Goal: Transaction & Acquisition: Obtain resource

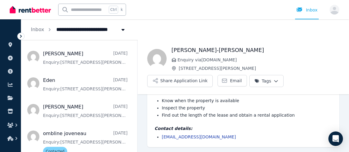
scroll to position [459, 0]
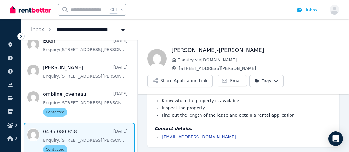
click at [103, 130] on span "Message list" at bounding box center [79, 140] width 116 height 35
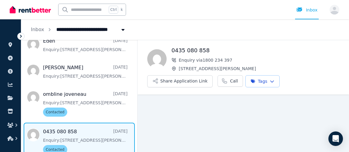
click at [261, 80] on html "**********" at bounding box center [174, 76] width 349 height 152
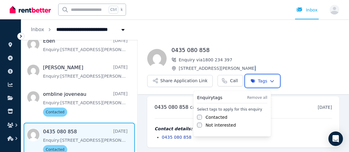
scroll to position [3, 0]
drag, startPoint x: 292, startPoint y: 78, endPoint x: 287, endPoint y: 80, distance: 5.9
click at [292, 78] on html "**********" at bounding box center [174, 76] width 349 height 152
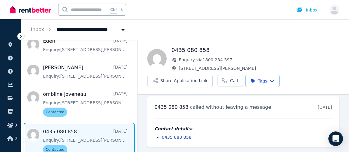
click at [222, 68] on span "[STREET_ADDRESS][PERSON_NAME]" at bounding box center [259, 68] width 161 height 6
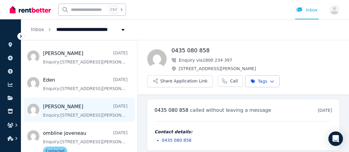
scroll to position [420, 0]
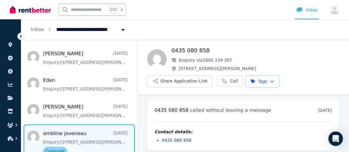
click at [89, 127] on span "Message list" at bounding box center [79, 142] width 116 height 35
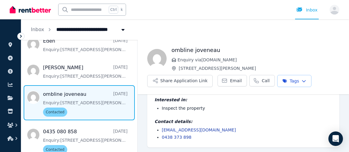
scroll to position [32, 0]
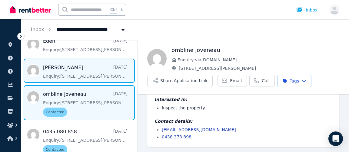
click at [81, 64] on span "Message list" at bounding box center [79, 71] width 116 height 24
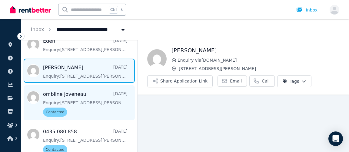
scroll to position [420, 0]
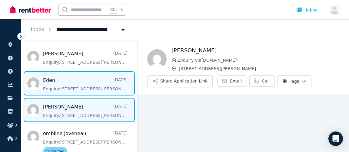
click at [79, 78] on span "Message list" at bounding box center [79, 83] width 116 height 24
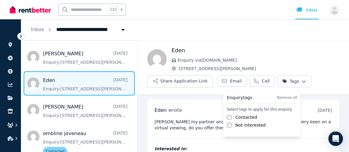
click at [292, 81] on html "**********" at bounding box center [174, 76] width 349 height 152
click at [244, 125] on label "Not interested" at bounding box center [250, 125] width 30 height 6
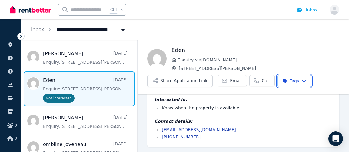
scroll to position [49, 0]
click at [274, 50] on html "**********" at bounding box center [174, 76] width 349 height 152
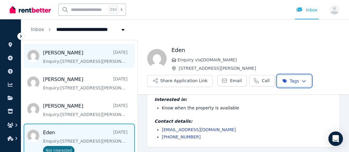
scroll to position [391, 0]
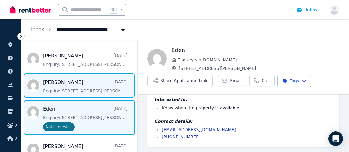
click at [94, 83] on span "Message list" at bounding box center [79, 86] width 116 height 24
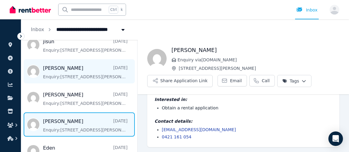
scroll to position [313, 0]
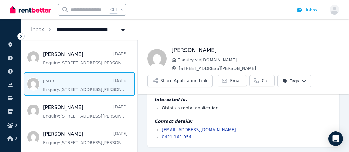
click at [93, 81] on span "Message list" at bounding box center [79, 84] width 116 height 24
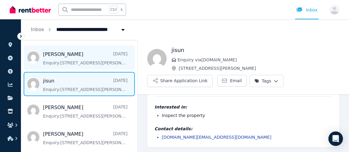
scroll to position [273, 0]
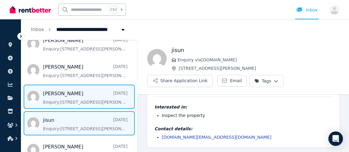
click at [93, 92] on span "Message list" at bounding box center [79, 97] width 116 height 24
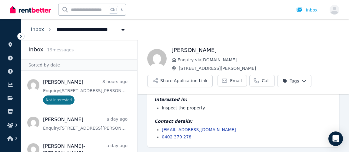
click at [38, 31] on link "Inbox" at bounding box center [37, 30] width 13 height 6
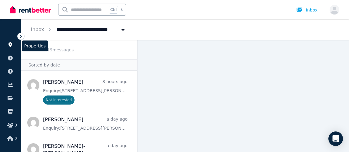
click at [9, 47] on icon at bounding box center [10, 44] width 6 height 5
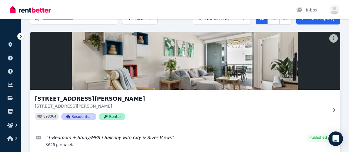
scroll to position [58, 0]
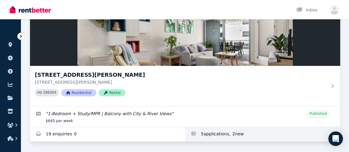
click at [208, 134] on link "Applications for 40904/50 Duncan St, West End" at bounding box center [262, 135] width 155 height 15
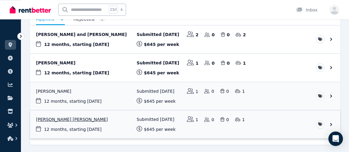
scroll to position [54, 0]
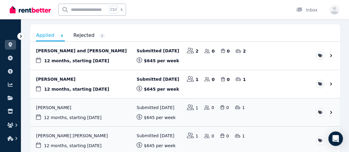
click at [187, 28] on div "Applied 4 Rejected 1 [PERSON_NAME] and [PERSON_NAME] 12 months , starting [DATE…" at bounding box center [185, 92] width 310 height 137
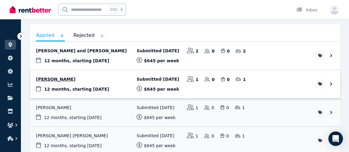
click at [162, 80] on link "View application: Ben Oliver" at bounding box center [185, 84] width 310 height 28
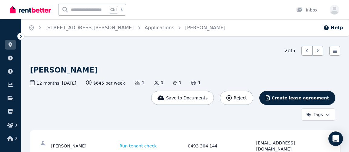
scroll to position [33, 0]
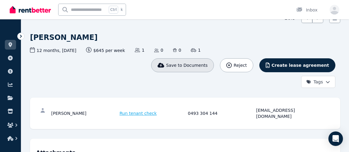
click at [208, 67] on span "Save to Documents" at bounding box center [187, 65] width 42 height 6
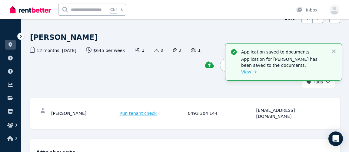
click at [168, 69] on div "This application has been saved to my document Reject Create lease agreement Ta…" at bounding box center [182, 73] width 305 height 30
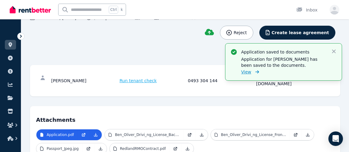
click at [245, 73] on span "View" at bounding box center [246, 72] width 10 height 6
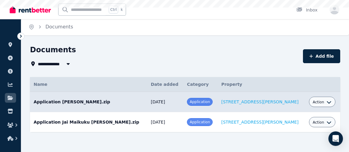
scroll to position [2, 0]
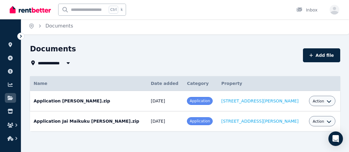
click at [327, 101] on icon "button" at bounding box center [329, 101] width 5 height 5
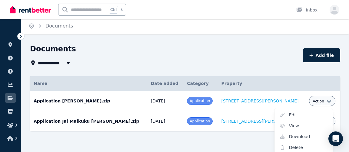
scroll to position [4, 0]
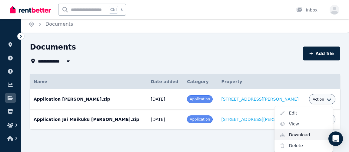
click at [295, 136] on link "Download" at bounding box center [303, 135] width 58 height 11
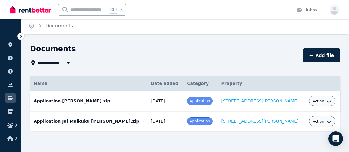
click at [20, 38] on icon at bounding box center [21, 36] width 6 height 6
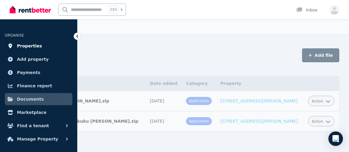
click at [28, 47] on span "Properties" at bounding box center [29, 45] width 25 height 7
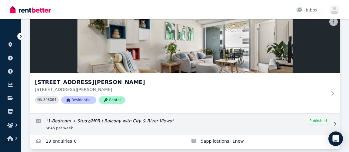
scroll to position [58, 0]
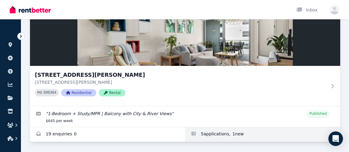
click at [221, 135] on link "Applications for 40904/50 Duncan St, West End" at bounding box center [262, 135] width 155 height 15
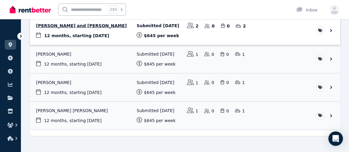
scroll to position [87, 0]
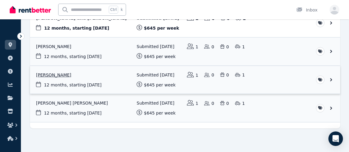
click at [333, 78] on link "View application: Cory Daye" at bounding box center [185, 80] width 310 height 28
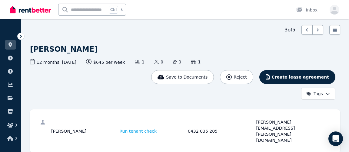
scroll to position [33, 0]
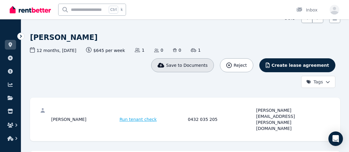
click at [208, 63] on span "Save to Documents" at bounding box center [187, 65] width 42 height 6
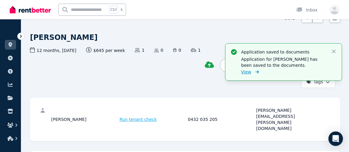
click at [247, 73] on span "View" at bounding box center [246, 72] width 10 height 6
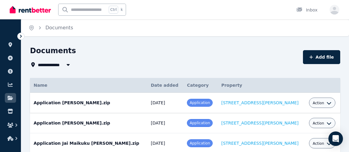
click at [327, 102] on icon "button" at bounding box center [329, 103] width 5 height 5
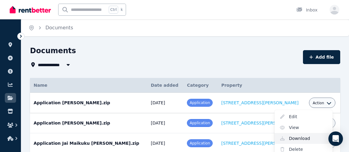
click at [296, 140] on link "Download" at bounding box center [303, 138] width 58 height 11
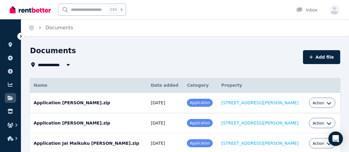
click at [22, 36] on icon at bounding box center [21, 36] width 6 height 6
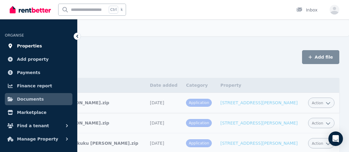
click at [27, 49] on span "Properties" at bounding box center [29, 45] width 25 height 7
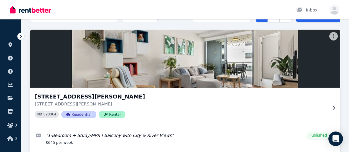
scroll to position [58, 0]
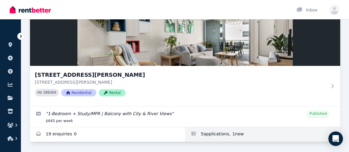
click at [219, 135] on link "Applications for 40904/50 Duncan St, West End" at bounding box center [262, 135] width 155 height 15
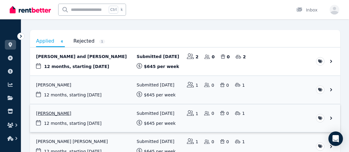
scroll to position [33, 0]
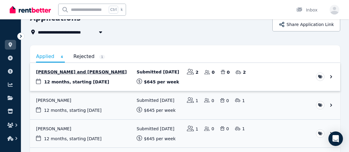
click at [329, 76] on link "View application: Ben Skinner and Kimberley Reynolds" at bounding box center [185, 77] width 310 height 28
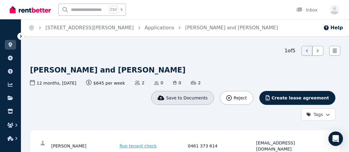
click at [204, 100] on span "Save to Documents" at bounding box center [187, 98] width 42 height 6
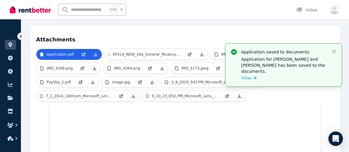
scroll to position [256, 0]
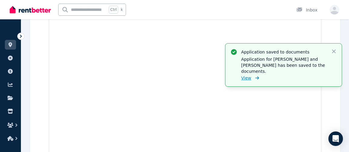
click at [247, 75] on span "View" at bounding box center [246, 78] width 10 height 6
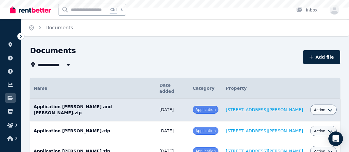
click at [323, 108] on button "Action" at bounding box center [323, 110] width 19 height 5
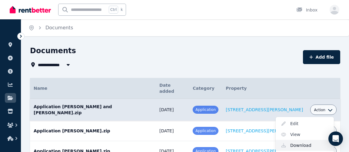
click at [299, 140] on link "Download" at bounding box center [305, 145] width 58 height 11
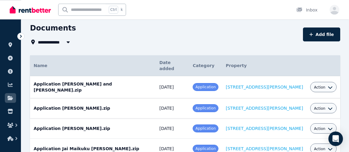
scroll to position [33, 0]
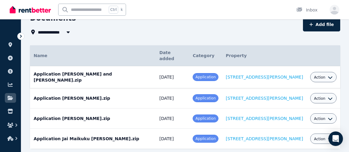
click at [109, 71] on td "Application Ben Skinner and Kimberley Reynolds.zip Date added: 20/08/2025 Categ…" at bounding box center [93, 77] width 126 height 22
click at [108, 71] on td "Application Ben Skinner and Kimberley Reynolds.zip Date added: 20/08/2025 Categ…" at bounding box center [93, 77] width 126 height 22
click at [328, 75] on icon "button" at bounding box center [330, 77] width 5 height 5
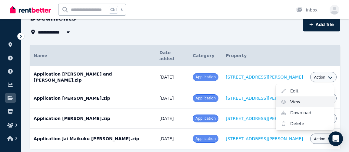
click at [297, 97] on link "View" at bounding box center [305, 102] width 58 height 11
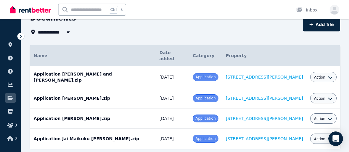
click at [158, 40] on div "**********" at bounding box center [185, 86] width 310 height 147
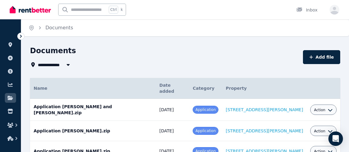
scroll to position [0, 0]
click at [41, 66] on span "All Properties" at bounding box center [57, 64] width 39 height 7
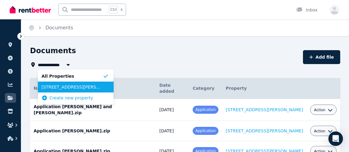
click at [52, 90] on span "[STREET_ADDRESS][PERSON_NAME]" at bounding box center [72, 87] width 61 height 6
type input "**********"
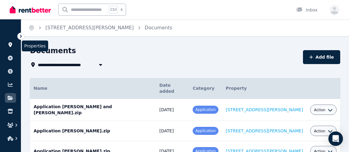
click at [10, 45] on icon at bounding box center [10, 44] width 4 height 5
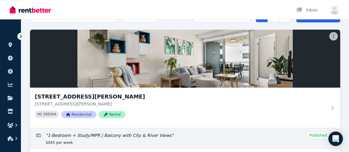
scroll to position [58, 0]
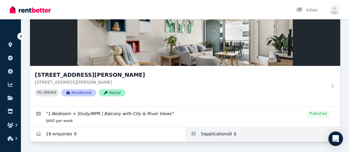
click at [219, 132] on link "Applications for 40904/50 Duncan St, West End" at bounding box center [262, 135] width 155 height 15
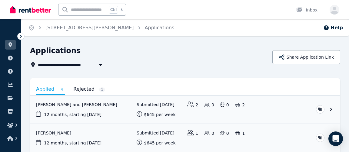
scroll to position [33, 0]
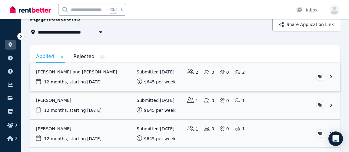
click at [146, 71] on link "View application: Ben Skinner and Kimberley Reynolds" at bounding box center [185, 77] width 310 height 28
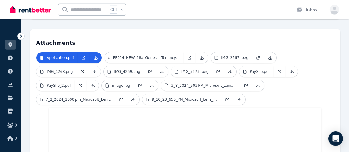
scroll to position [164, 0]
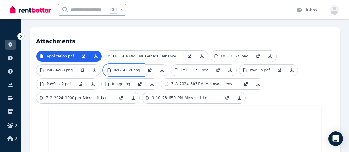
click at [135, 65] on link "IMG_4269.png" at bounding box center [124, 70] width 40 height 11
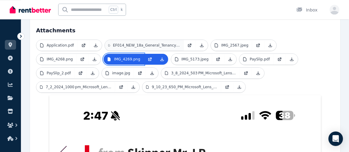
scroll to position [146, 0]
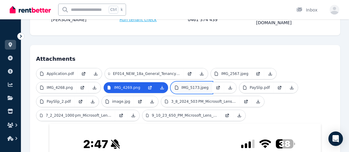
click at [184, 85] on p "IMG_5173.jpeg" at bounding box center [194, 87] width 27 height 5
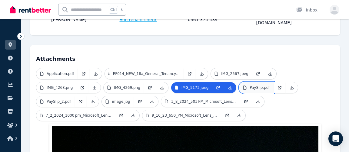
click at [239, 82] on link "PaySlip.pdf" at bounding box center [256, 87] width 34 height 11
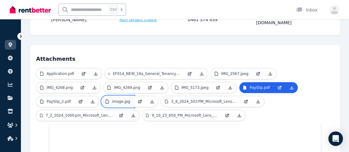
click at [122, 99] on p "image.jpg" at bounding box center [121, 101] width 18 height 5
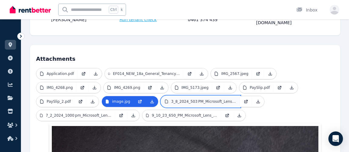
click at [171, 99] on p "3_8_2024_503 PM_Microsoft_Lens.pdf" at bounding box center [203, 101] width 65 height 5
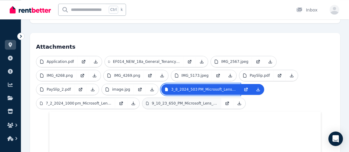
scroll to position [158, 0]
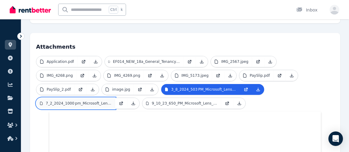
click at [89, 101] on p "7_2_2024_1000 pm_Microsoft_Lens_copy.pdf" at bounding box center [79, 103] width 66 height 5
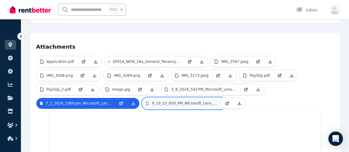
click at [170, 101] on p "9_10_23_650_PM_Microsoft_Lens_copy_2.pdf" at bounding box center [185, 103] width 66 height 5
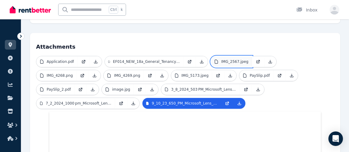
click at [224, 59] on p "IMG_2567.jpeg" at bounding box center [234, 61] width 27 height 5
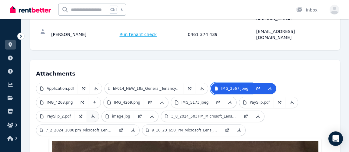
scroll to position [146, 0]
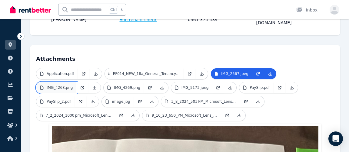
click at [69, 85] on p "IMG_4268.png" at bounding box center [60, 87] width 26 height 5
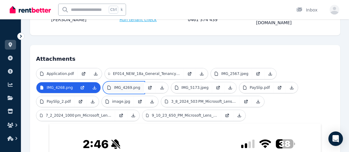
click at [122, 85] on p "IMG_4269.png" at bounding box center [127, 87] width 26 height 5
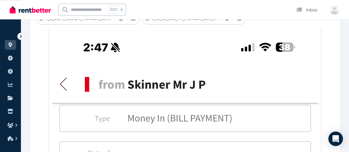
scroll to position [179, 0]
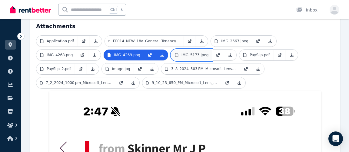
click at [186, 53] on p "IMG_5173.jpeg" at bounding box center [194, 55] width 27 height 5
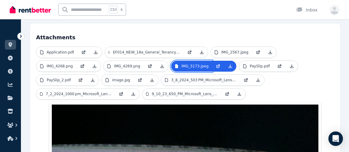
scroll to position [146, 0]
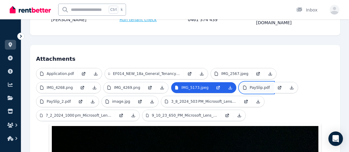
click at [250, 85] on p "PaySlip.pdf" at bounding box center [260, 87] width 20 height 5
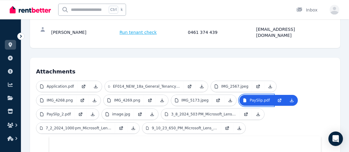
scroll to position [125, 0]
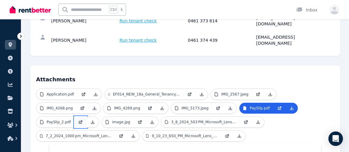
click at [82, 117] on link at bounding box center [81, 122] width 12 height 11
click at [123, 120] on p "image.jpg" at bounding box center [121, 122] width 18 height 5
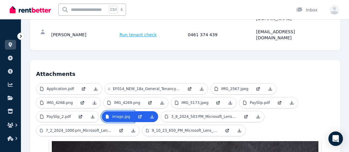
scroll to position [98, 0]
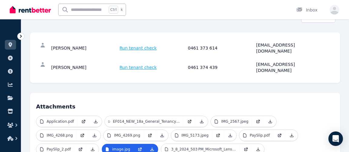
click at [137, 46] on span "Run tenant check" at bounding box center [138, 48] width 37 height 6
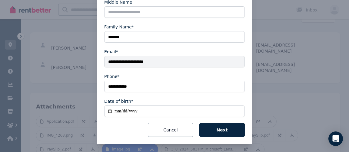
scroll to position [0, 0]
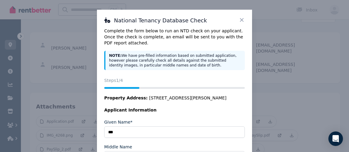
click at [242, 20] on icon at bounding box center [242, 20] width 4 height 4
